Goal: Task Accomplishment & Management: Complete application form

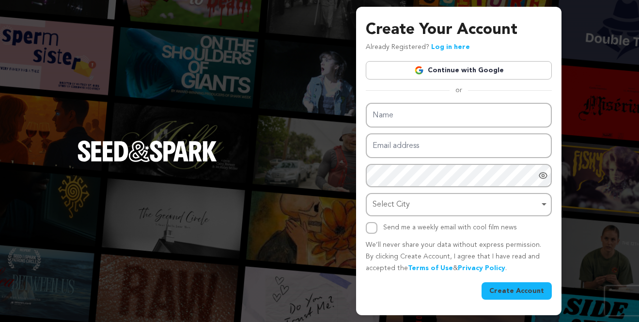
click at [483, 70] on link "Continue with Google" at bounding box center [459, 70] width 186 height 18
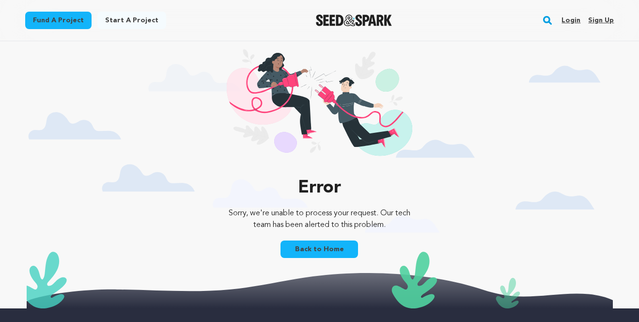
click at [604, 23] on link "Sign up" at bounding box center [601, 21] width 26 height 16
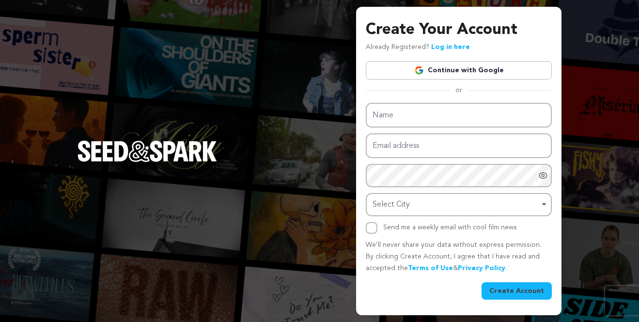
click at [498, 67] on link "Continue with Google" at bounding box center [459, 70] width 186 height 18
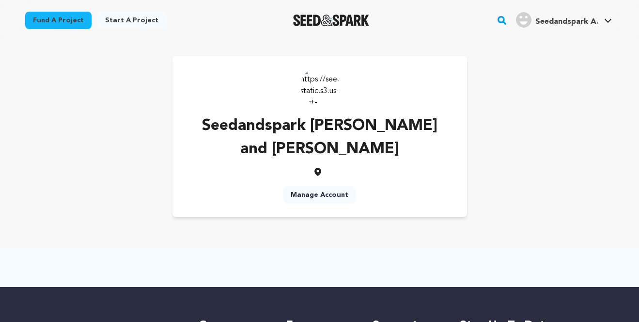
click at [334, 186] on link "Manage Account" at bounding box center [319, 194] width 73 height 17
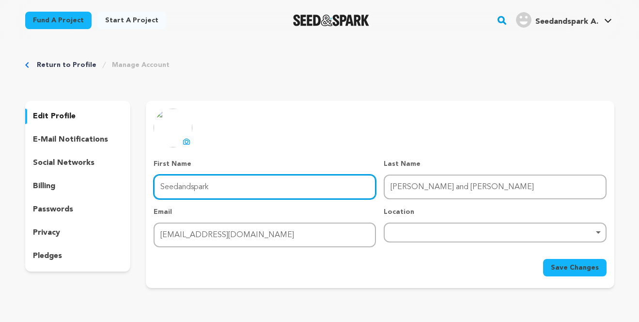
drag, startPoint x: 218, startPoint y: 187, endPoint x: 131, endPoint y: 188, distance: 87.2
click at [131, 188] on div "edit profile e-mail notifications social networks billing passwords privacy ple…" at bounding box center [319, 194] width 589 height 187
type input "House Of Bones"
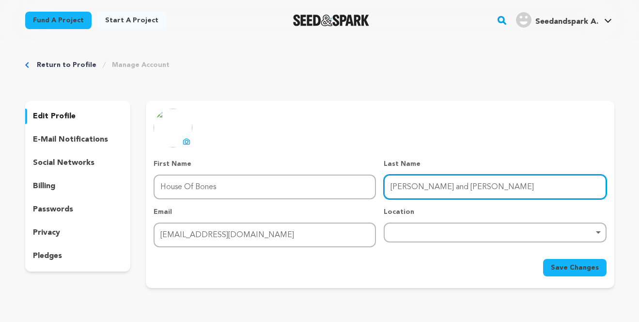
drag, startPoint x: 468, startPoint y: 186, endPoint x: 347, endPoint y: 183, distance: 120.7
click at [416, 231] on div "Remove item" at bounding box center [494, 232] width 213 height 4
type input "SkeltonHagan"
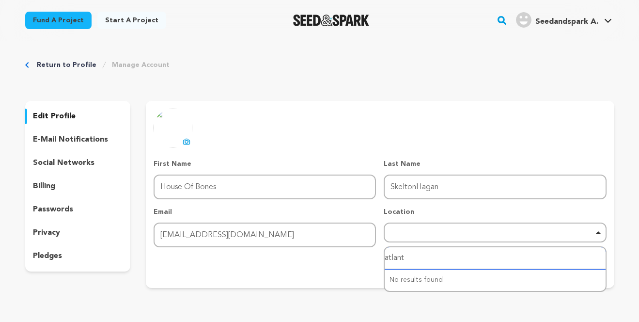
type input "atlanta"
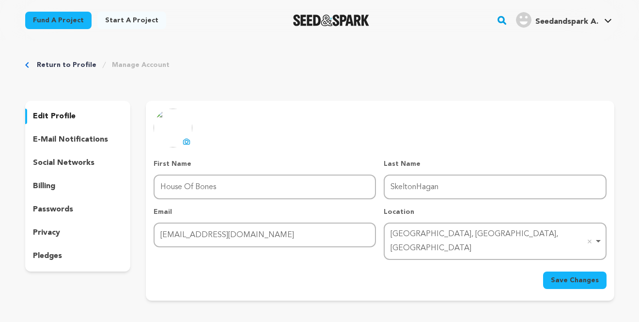
click at [562, 275] on span "Save Changes" at bounding box center [575, 280] width 48 height 10
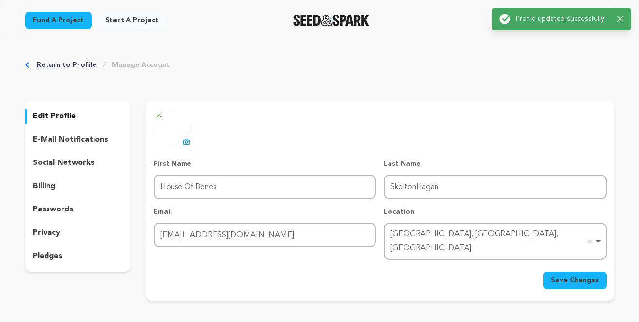
click at [92, 139] on p "e-mail notifications" at bounding box center [70, 140] width 75 height 12
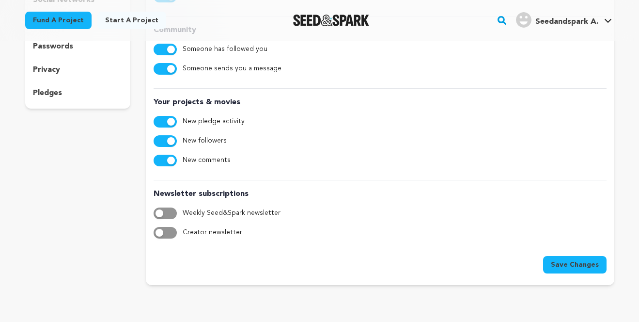
scroll to position [167, 0]
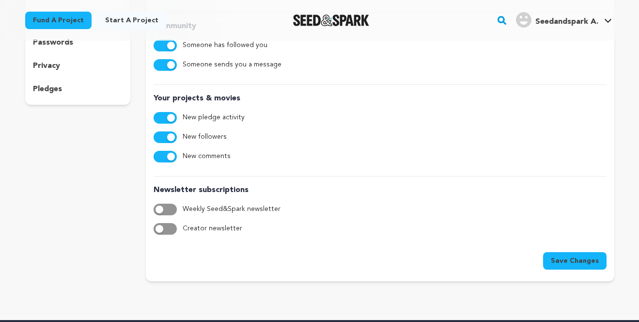
click at [167, 228] on button "button" at bounding box center [165, 229] width 23 height 12
click at [570, 262] on span "Save Changes" at bounding box center [575, 261] width 48 height 10
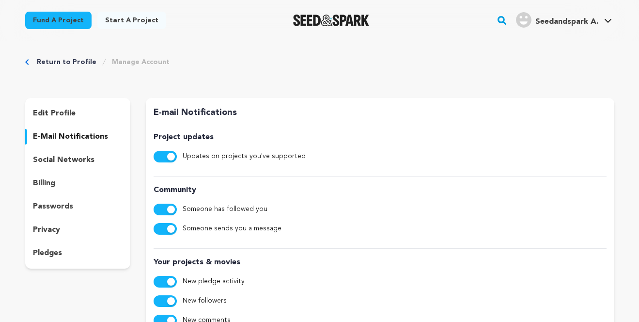
scroll to position [0, 0]
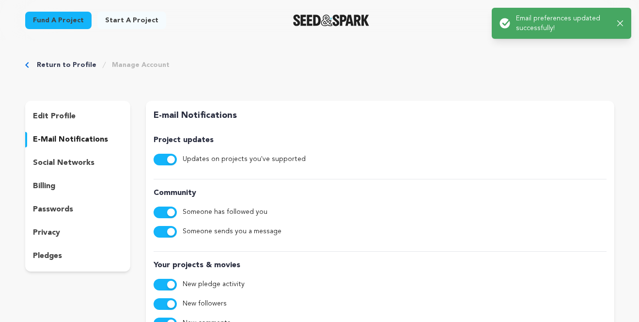
click at [79, 163] on p "social networks" at bounding box center [64, 163] width 62 height 12
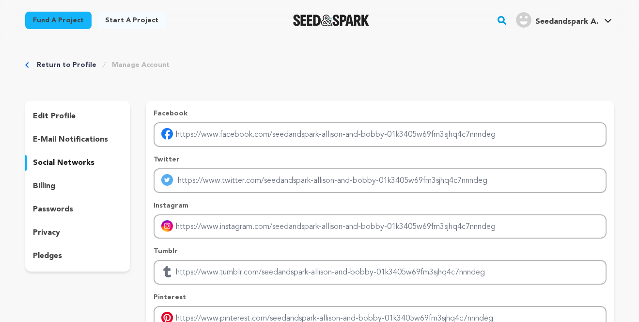
click at [47, 183] on p "billing" at bounding box center [44, 186] width 22 height 12
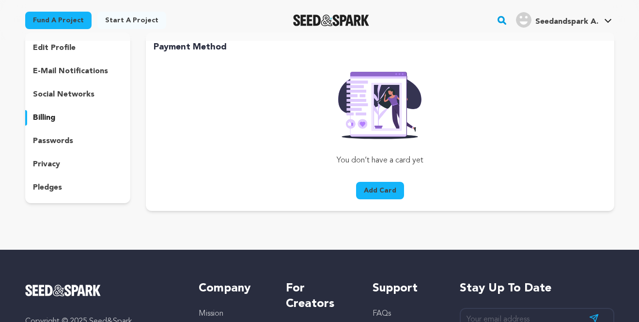
scroll to position [68, 0]
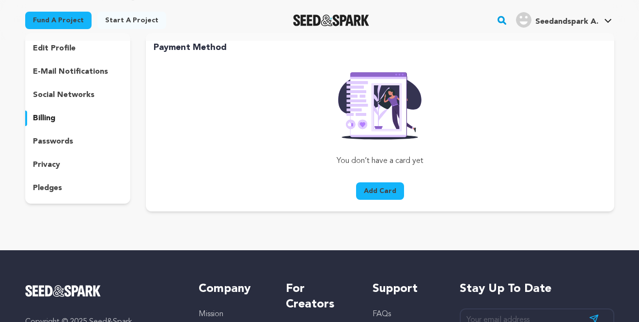
click at [63, 144] on p "passwords" at bounding box center [53, 142] width 40 height 12
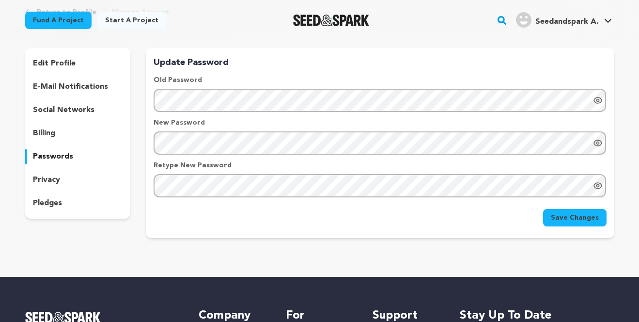
scroll to position [51, 0]
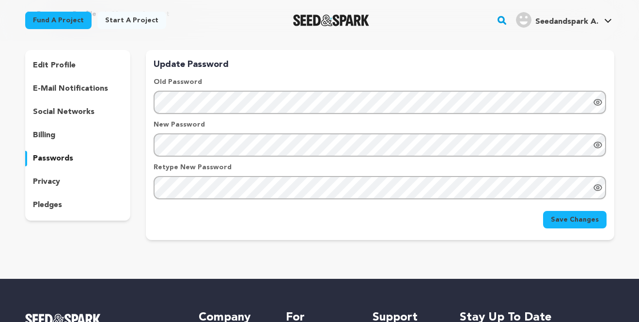
click at [46, 182] on p "privacy" at bounding box center [46, 182] width 27 height 12
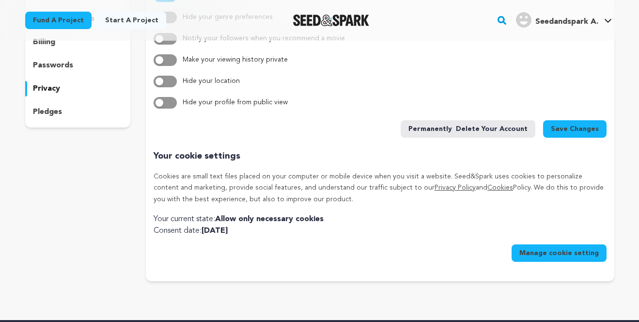
scroll to position [146, 0]
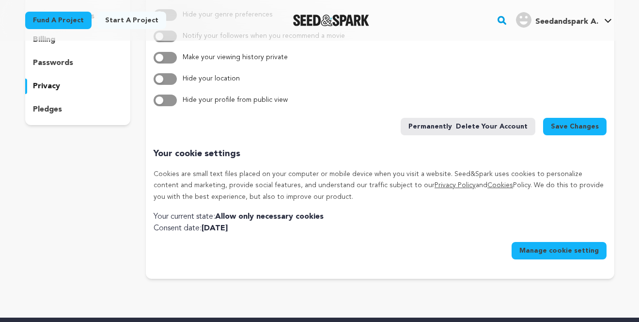
click at [51, 107] on p "pledges" at bounding box center [47, 110] width 29 height 12
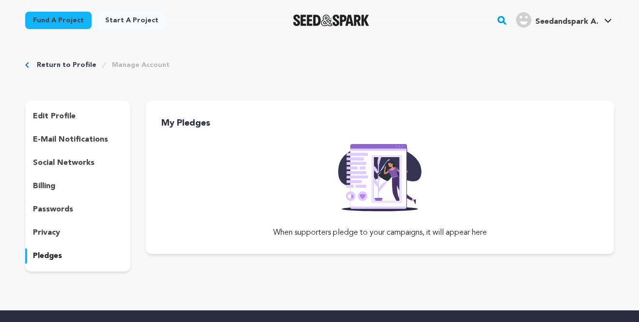
click at [56, 66] on link "Return to Profile" at bounding box center [67, 65] width 60 height 10
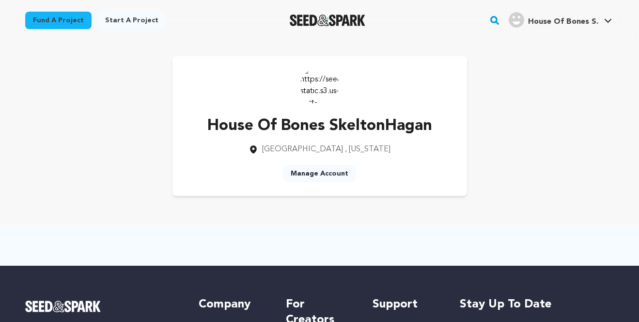
click at [318, 85] on img at bounding box center [319, 85] width 39 height 39
click at [319, 174] on link "Manage Account" at bounding box center [319, 173] width 73 height 17
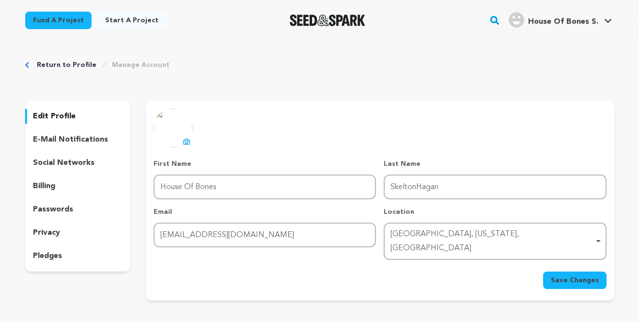
click at [174, 126] on img at bounding box center [173, 128] width 39 height 39
click at [185, 142] on icon at bounding box center [187, 141] width 4 height 3
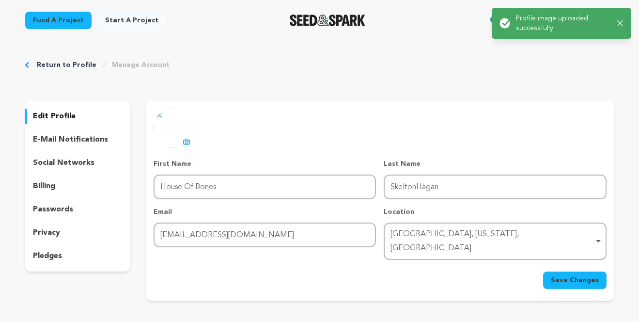
click at [171, 125] on img at bounding box center [173, 128] width 39 height 39
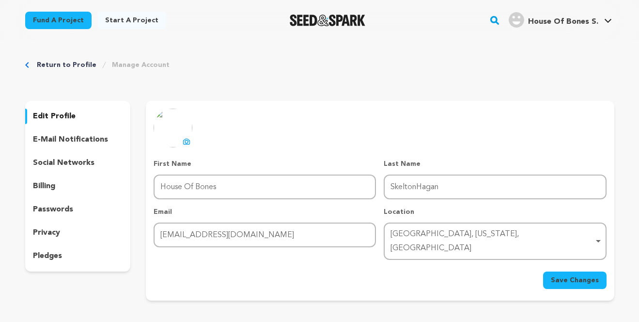
click at [182, 138] on button "uploading spinner upload profile image" at bounding box center [187, 142] width 12 height 12
click at [133, 23] on link "Start a project" at bounding box center [131, 20] width 69 height 17
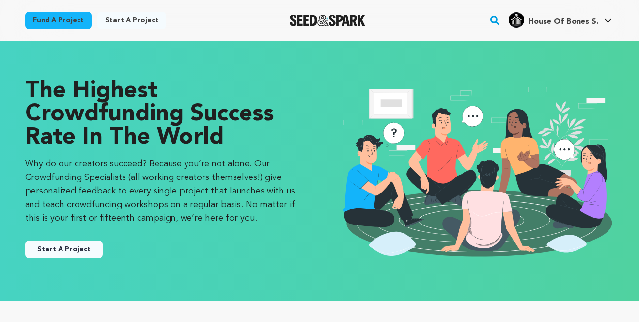
click at [89, 245] on button "Start A Project" at bounding box center [64, 248] width 78 height 17
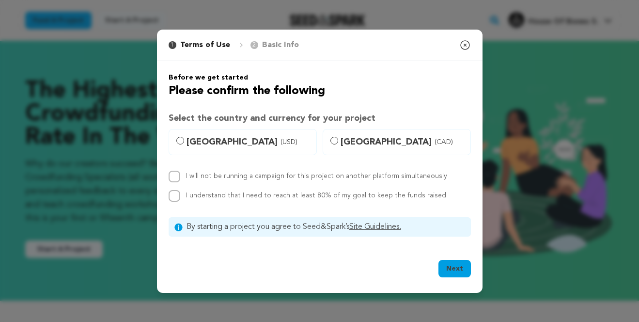
click at [211, 140] on span "[GEOGRAPHIC_DATA] (USD)" at bounding box center [248, 142] width 124 height 14
click at [184, 140] on input "[GEOGRAPHIC_DATA] (USD)" at bounding box center [180, 141] width 8 height 8
radio input "true"
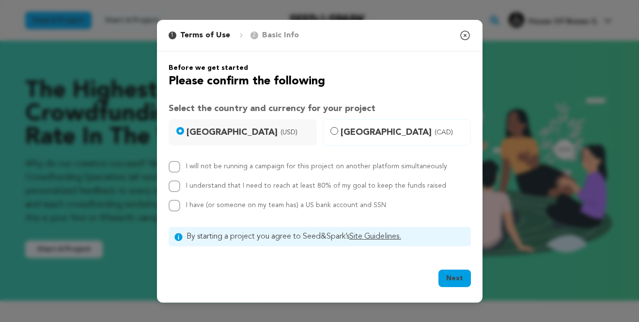
click at [174, 165] on input "I will not be running a campaign for this project on another platform simultane…" at bounding box center [175, 167] width 12 height 12
checkbox input "true"
click at [173, 186] on input "I understand that I need to reach at least 80% of my goal to keep the funds rai…" at bounding box center [175, 186] width 12 height 12
checkbox input "true"
click at [174, 206] on input "I have (or someone on my team has) a US bank account and SSN" at bounding box center [175, 206] width 12 height 12
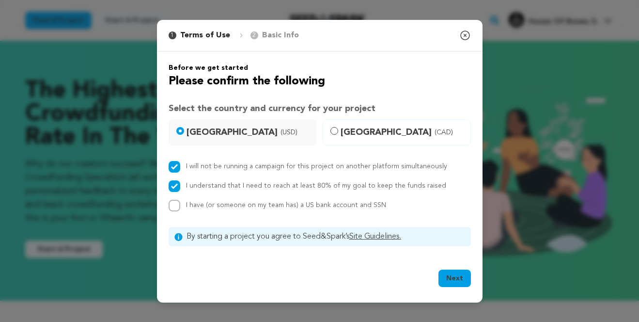
checkbox input "true"
click at [446, 279] on button "Next" at bounding box center [454, 277] width 32 height 17
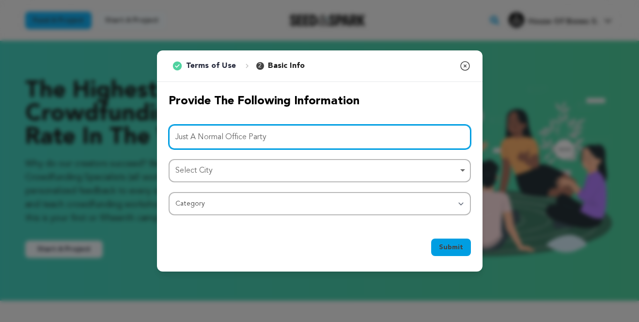
click at [346, 168] on div "Select City Remove item" at bounding box center [316, 171] width 283 height 14
type input "Just A Normal Office Party"
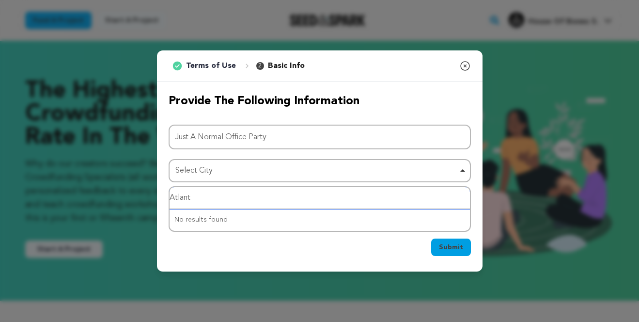
type input "Atlanta"
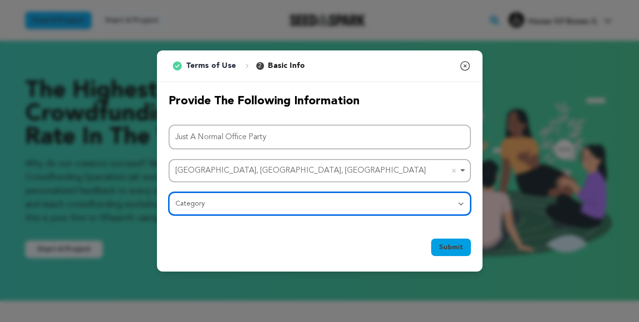
select select "383"
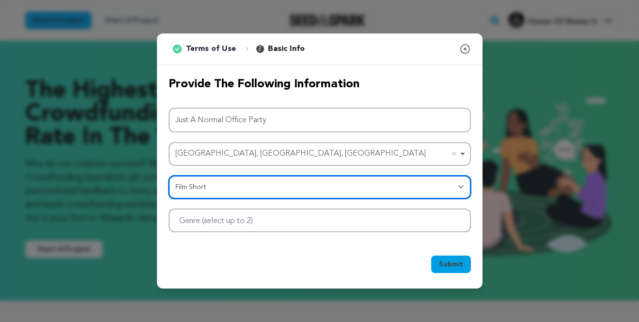
click at [279, 219] on div at bounding box center [320, 220] width 302 height 24
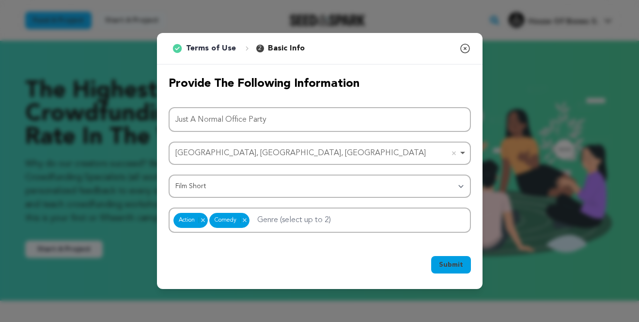
click at [272, 266] on div "Submit Ok, Got it" at bounding box center [320, 266] width 302 height 21
click at [448, 265] on span "Submit" at bounding box center [451, 265] width 24 height 10
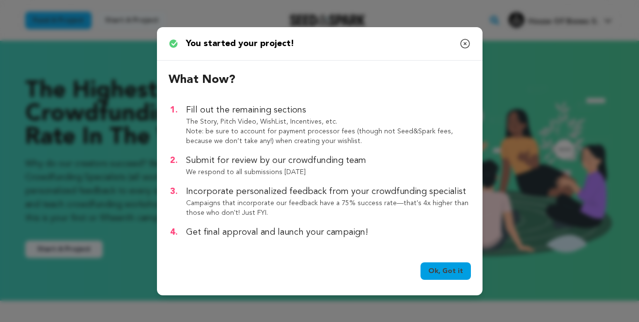
click at [447, 274] on link "Ok, Got it" at bounding box center [445, 270] width 50 height 17
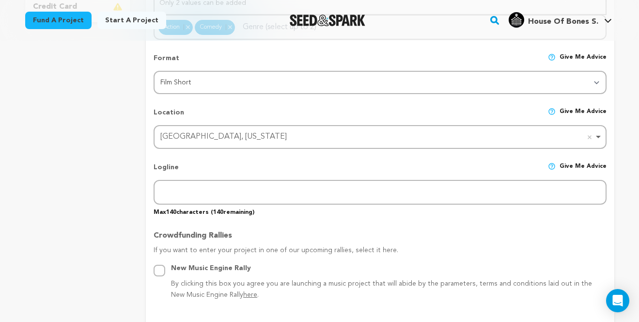
scroll to position [349, 0]
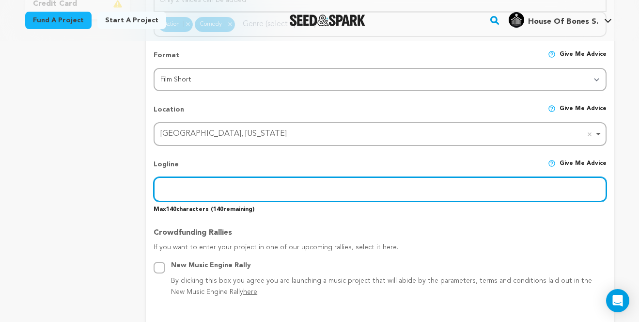
click at [478, 190] on input "text" at bounding box center [380, 189] width 452 height 25
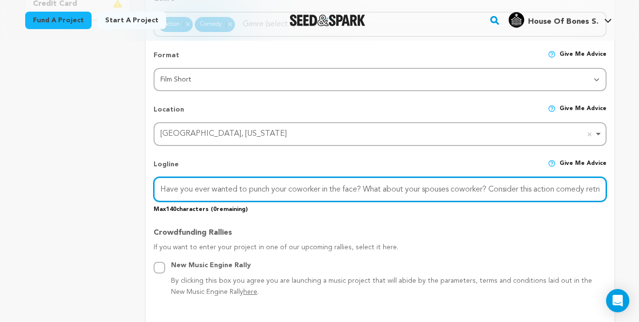
drag, startPoint x: 434, startPoint y: 185, endPoint x: 308, endPoint y: 181, distance: 125.5
click at [309, 181] on input "Have you ever wanted to punch your coworker in the face? What about your spouse…" at bounding box center [380, 189] width 452 height 25
click at [554, 186] on input "Have you ever wanted to punch your coworker in the face? Consider this action c…" at bounding box center [380, 189] width 452 height 25
click at [367, 189] on input "Have you ever wanted to punch your coworker in the face? Consider this action c…" at bounding box center [380, 189] width 452 height 25
click at [379, 188] on input "Have you ever wanted to punch your coworker in the face? Ore tackle your boss t…" at bounding box center [380, 189] width 452 height 25
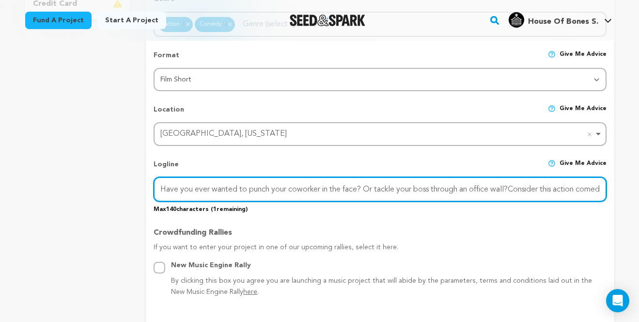
click at [513, 187] on input "Have you ever wanted to punch your coworker in the face? Or tackle your boss th…" at bounding box center [380, 189] width 452 height 25
type input "Have you ever wanted to punch your coworker in the face?Consider this action co…"
click at [402, 187] on input "Have you ever wanted to punch your coworker in the face?Consider this action co…" at bounding box center [380, 189] width 452 height 25
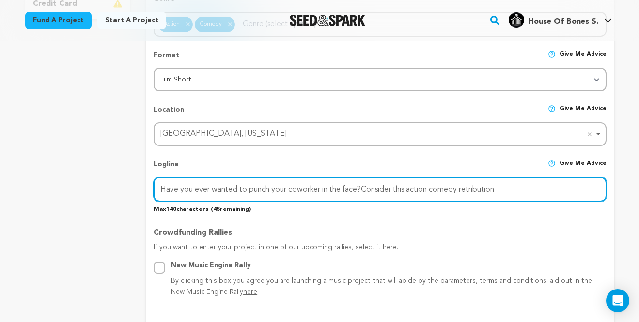
click at [402, 187] on input "Have you ever wanted to punch your coworker in the face?Consider this action co…" at bounding box center [380, 189] width 452 height 25
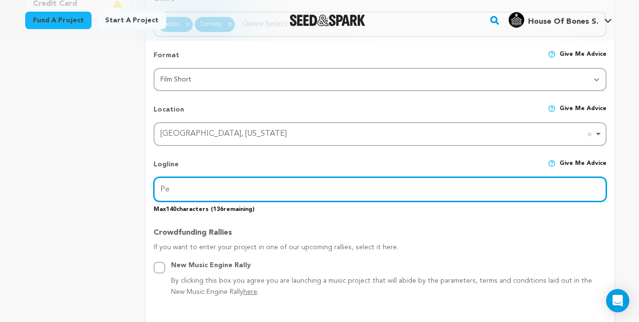
type input "P"
type input "L"
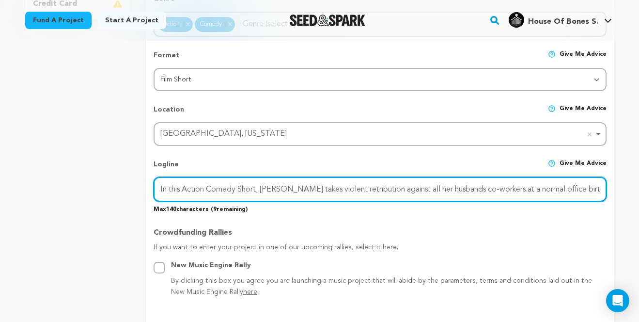
click at [298, 189] on input "In this Action Comedy Short, Lauren takes violent retribution against all her h…" at bounding box center [380, 189] width 452 height 25
click at [465, 189] on input "In this Action Comedy Short, Lauren imagines violent retribution against all he…" at bounding box center [380, 189] width 452 height 25
click at [600, 187] on input "In this Action Comedy Short, Lauren imagines violent retribution against all he…" at bounding box center [380, 189] width 452 height 25
drag, startPoint x: 599, startPoint y: 188, endPoint x: 605, endPoint y: 188, distance: 6.8
click at [605, 188] on input "In this Action Comedy Short, Lauren imagines violent retribution against all he…" at bounding box center [380, 189] width 452 height 25
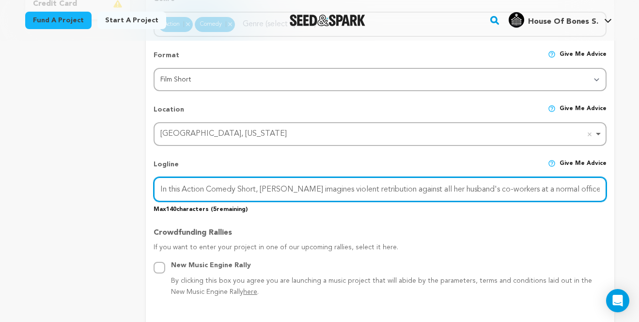
click at [600, 188] on input "In this Action Comedy Short, Lauren imagines violent retribution against all he…" at bounding box center [380, 189] width 452 height 25
click at [525, 188] on input "In this Action Comedy Short, Lauren imagines violent retribution against all he…" at bounding box center [380, 189] width 452 height 25
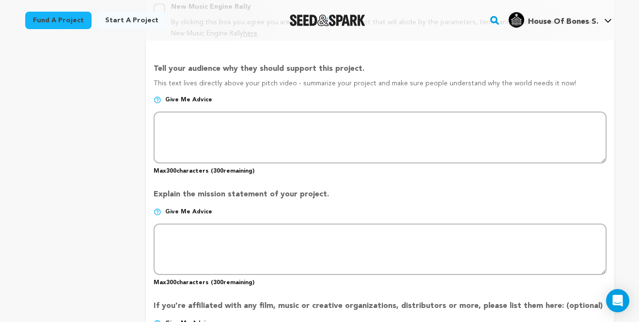
scroll to position [605, 0]
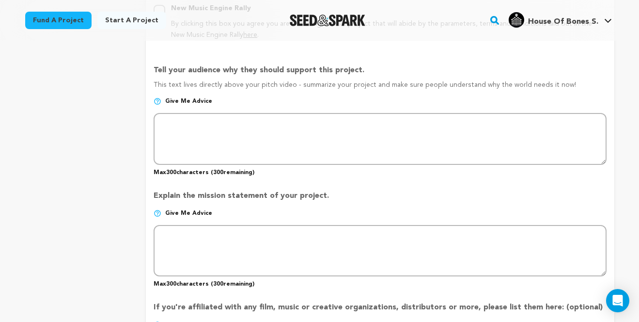
type input "In this Action Comedy Short, Lauren imagines violent retribution against all he…"
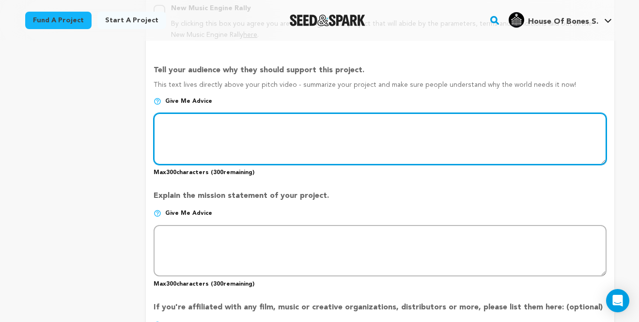
click at [216, 126] on textarea at bounding box center [380, 138] width 452 height 51
drag, startPoint x: 381, startPoint y: 120, endPoint x: 550, endPoint y: 117, distance: 169.1
click at [550, 117] on textarea at bounding box center [380, 138] width 452 height 51
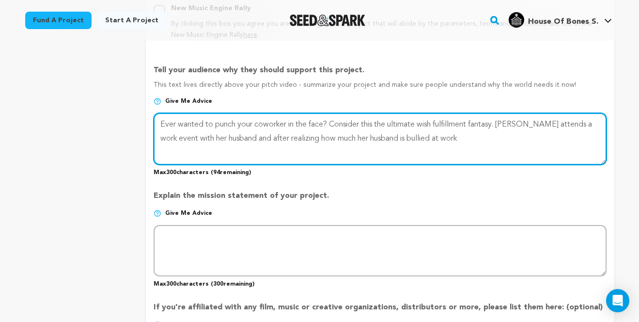
click at [256, 130] on textarea at bounding box center [380, 138] width 452 height 51
click at [471, 135] on textarea at bounding box center [380, 138] width 452 height 51
click at [546, 137] on textarea at bounding box center [380, 138] width 452 height 51
click at [464, 143] on textarea at bounding box center [380, 138] width 452 height 51
click at [327, 118] on textarea at bounding box center [380, 138] width 452 height 51
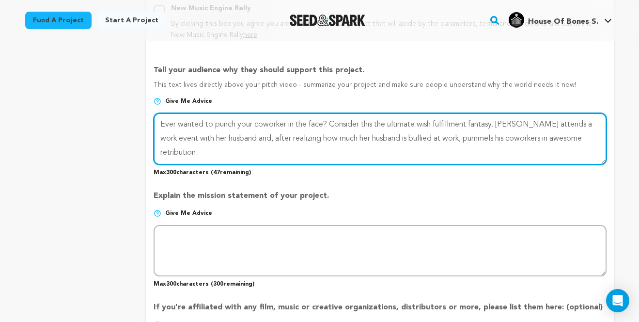
click at [332, 121] on textarea at bounding box center [380, 138] width 452 height 51
click at [343, 149] on textarea at bounding box center [380, 138] width 452 height 51
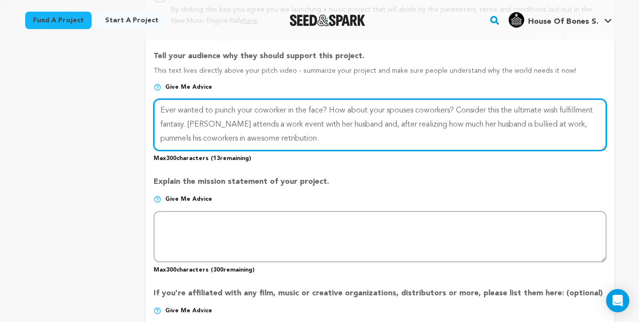
scroll to position [621, 0]
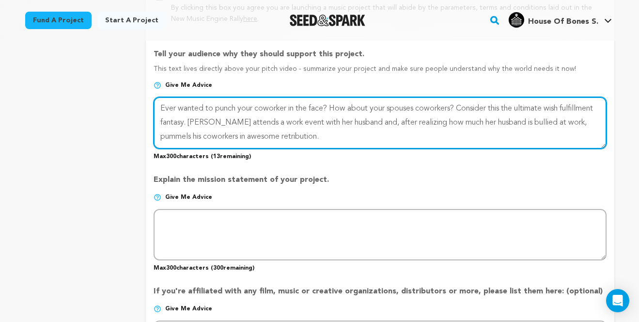
click at [386, 115] on textarea at bounding box center [380, 122] width 452 height 51
click at [384, 120] on textarea at bounding box center [380, 122] width 452 height 51
click at [400, 132] on textarea at bounding box center [380, 122] width 452 height 51
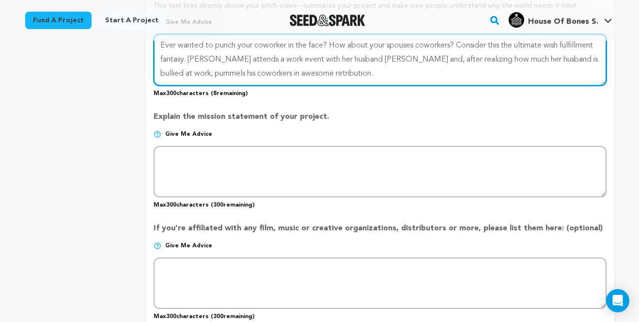
scroll to position [690, 0]
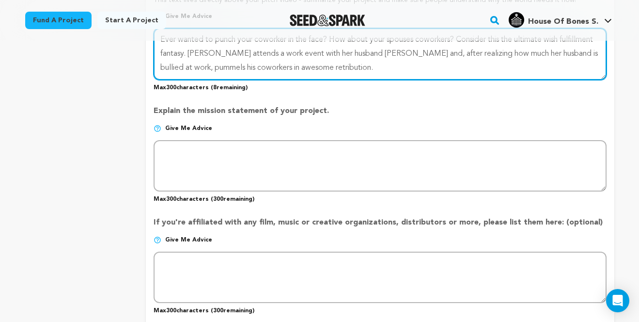
type textarea "Ever wanted to punch your coworker in the face? How about your spouses coworker…"
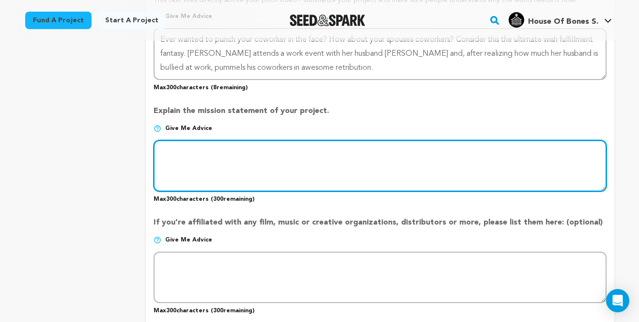
click at [302, 159] on textarea at bounding box center [380, 165] width 452 height 51
click at [191, 151] on textarea at bounding box center [380, 165] width 452 height 51
click at [184, 143] on textarea at bounding box center [380, 165] width 452 height 51
drag, startPoint x: 310, startPoint y: 143, endPoint x: 160, endPoint y: 145, distance: 149.7
click at [160, 145] on textarea at bounding box center [380, 165] width 452 height 51
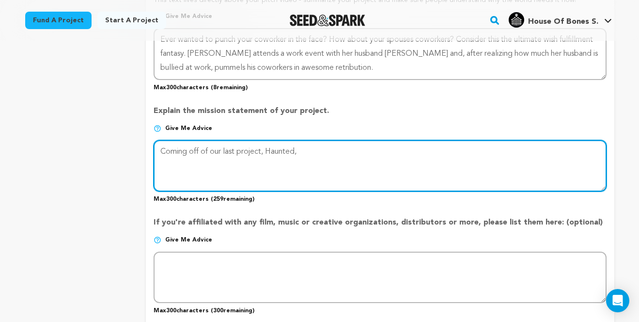
click at [311, 150] on textarea at bounding box center [380, 165] width 452 height 51
click at [165, 145] on textarea at bounding box center [380, 165] width 452 height 51
click at [334, 161] on textarea at bounding box center [380, 165] width 452 height 51
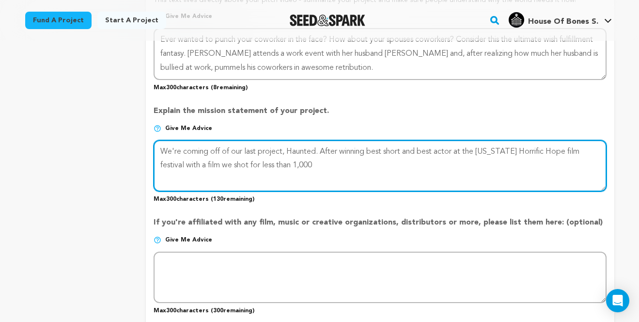
click at [272, 161] on textarea at bounding box center [380, 165] width 452 height 51
click at [301, 159] on textarea at bounding box center [380, 165] width 452 height 51
click at [295, 161] on textarea at bounding box center [380, 165] width 452 height 51
click at [596, 145] on textarea at bounding box center [380, 165] width 452 height 51
click at [491, 167] on textarea at bounding box center [380, 165] width 452 height 51
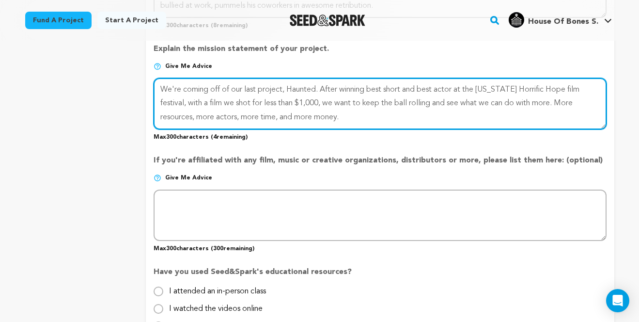
scroll to position [751, 0]
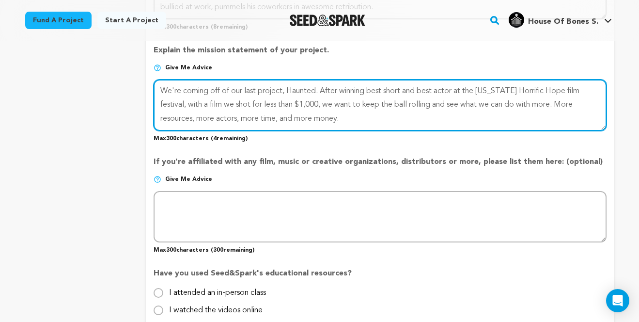
type textarea "We're coming off of our last project, Haunted. After winning best short and bes…"
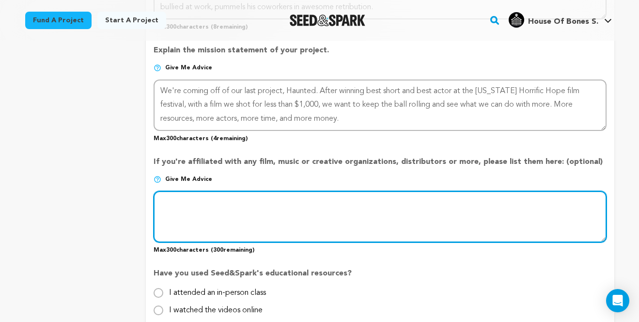
click at [336, 197] on textarea at bounding box center [380, 216] width 452 height 51
type textarea "We are the House of Bones"
drag, startPoint x: 261, startPoint y: 199, endPoint x: 127, endPoint y: 195, distance: 133.7
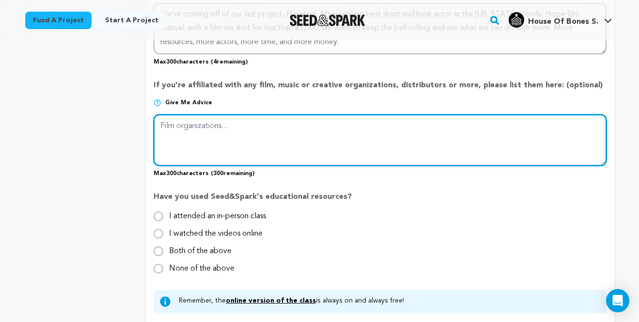
scroll to position [828, 0]
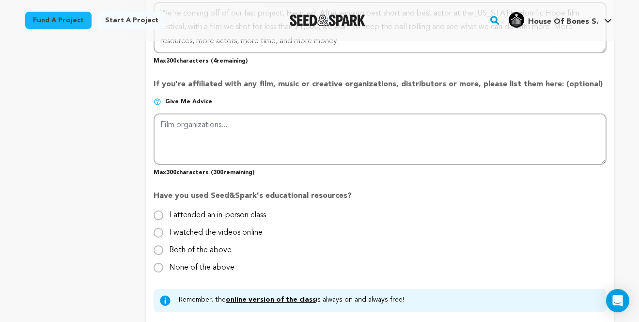
click at [260, 296] on link "online version of the class" at bounding box center [271, 299] width 90 height 7
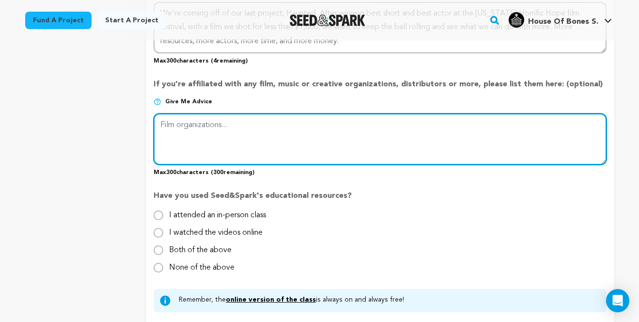
click at [263, 136] on textarea at bounding box center [380, 138] width 452 height 51
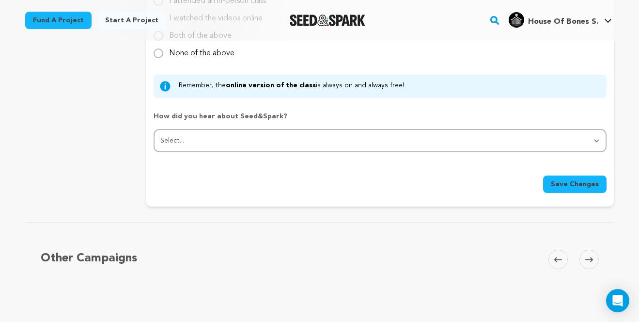
scroll to position [1043, 0]
type textarea "HouseofBonesLLC"
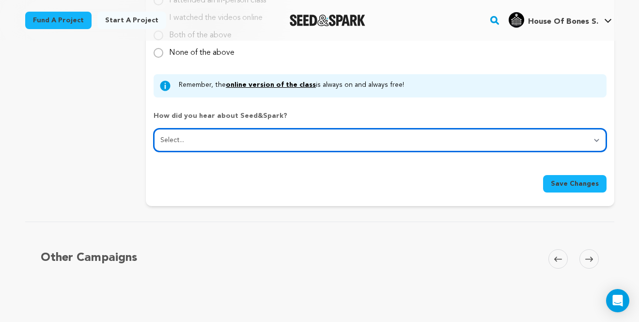
select select "1"
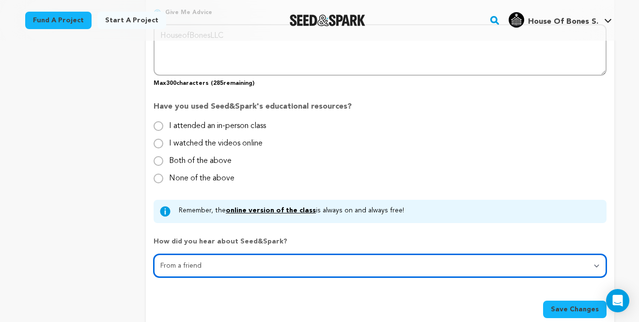
scroll to position [912, 0]
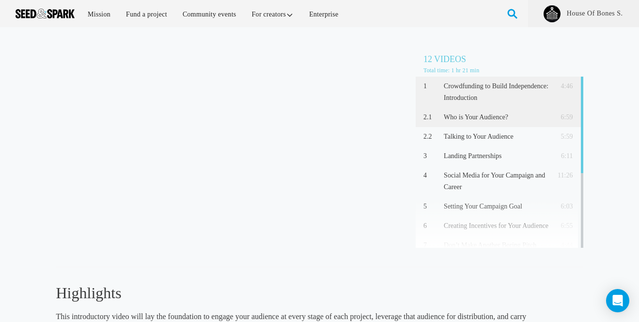
click at [501, 118] on p "Who is Your Audience?" at bounding box center [496, 117] width 105 height 12
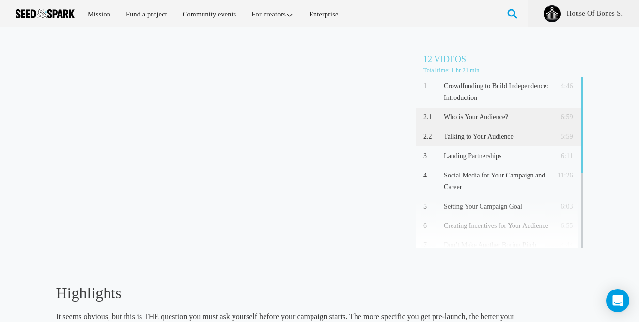
click at [484, 136] on p "Talking to Your Audience" at bounding box center [496, 137] width 105 height 12
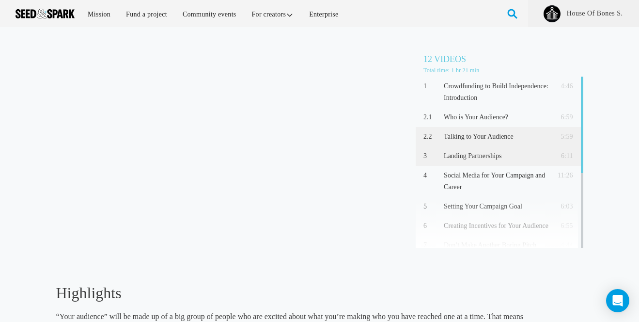
click at [502, 154] on p "Landing Partnerships" at bounding box center [496, 156] width 105 height 12
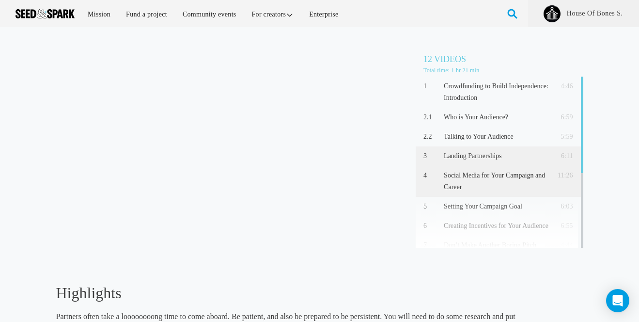
click at [485, 177] on p "Social Media for Your Campaign and Career" at bounding box center [496, 181] width 105 height 23
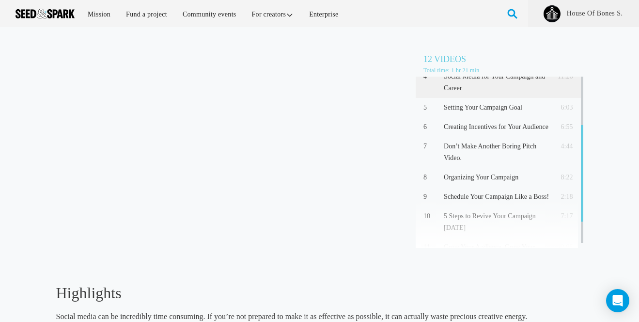
scroll to position [100, 0]
